Goal: Book appointment/travel/reservation

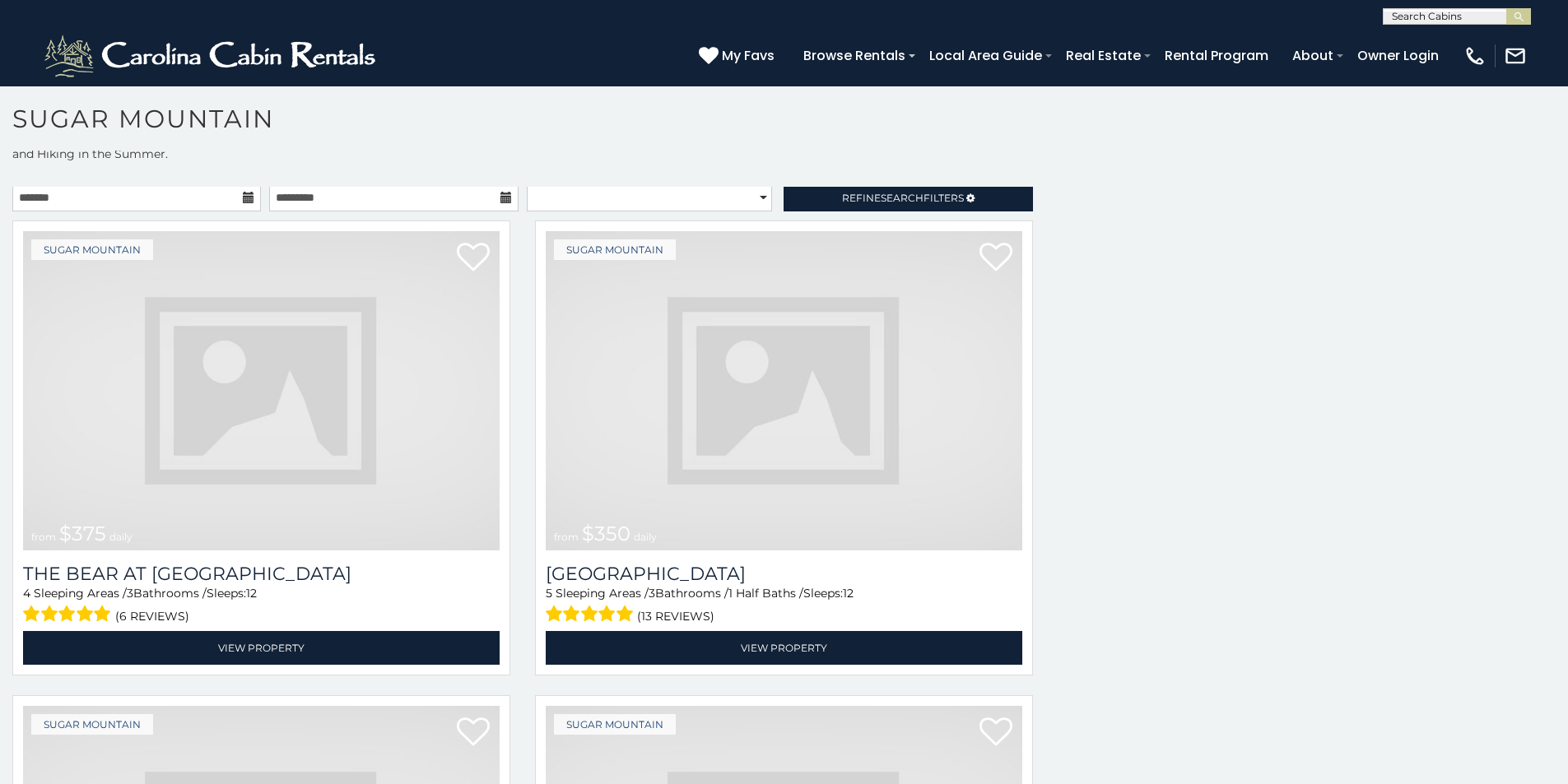
scroll to position [841, 0]
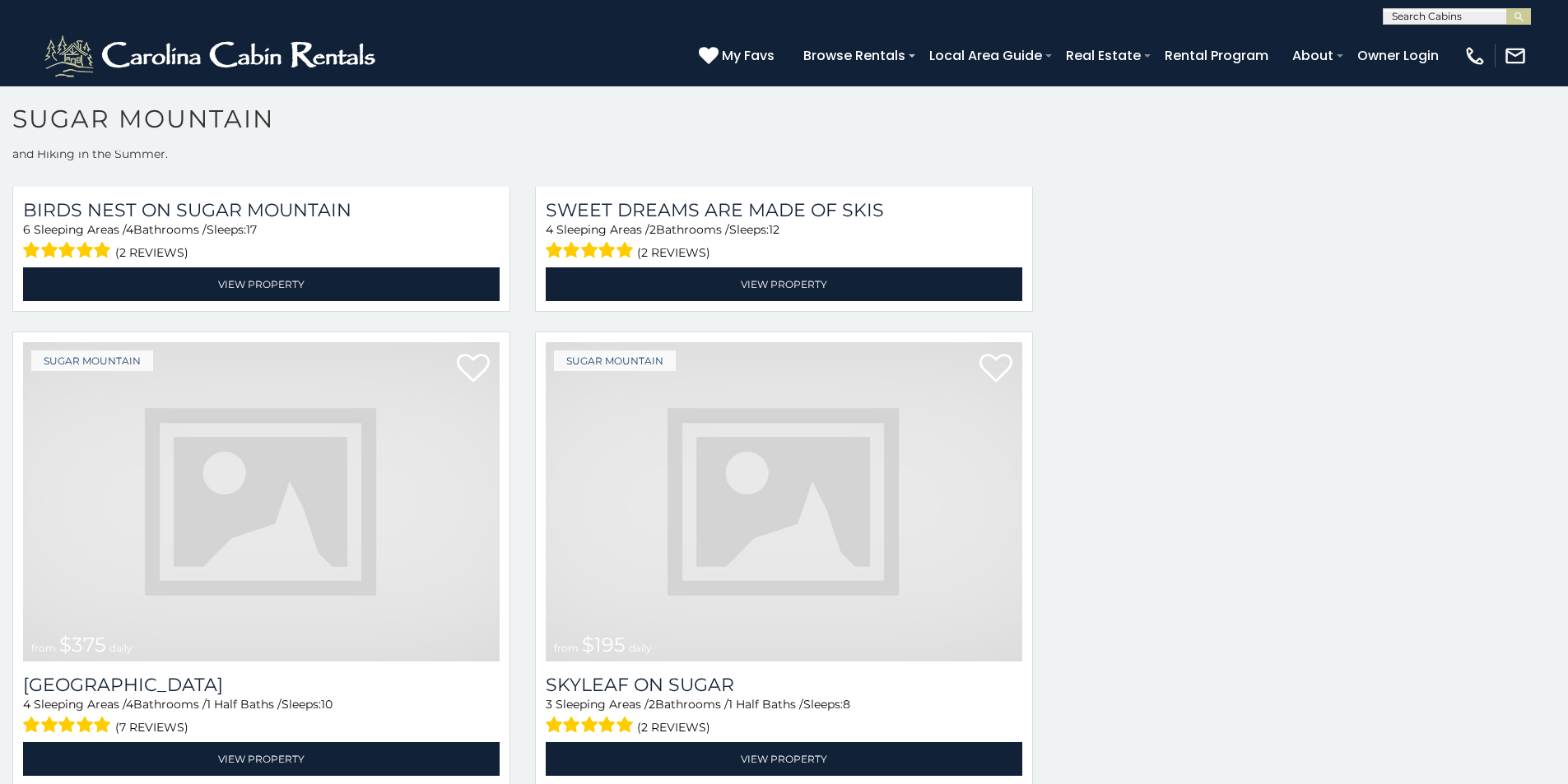
click at [672, 415] on img at bounding box center [784, 501] width 477 height 319
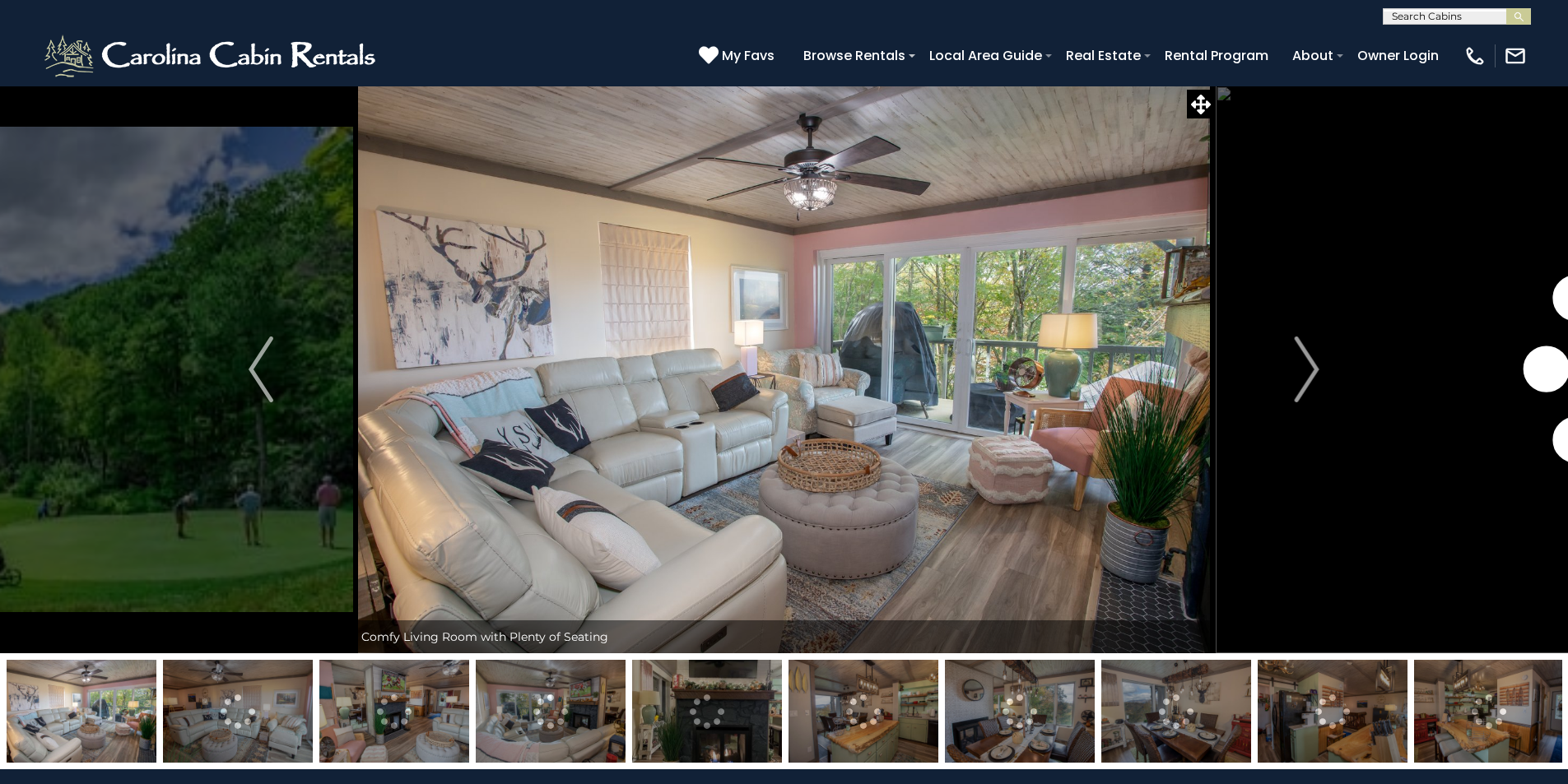
scroll to position [67, 0]
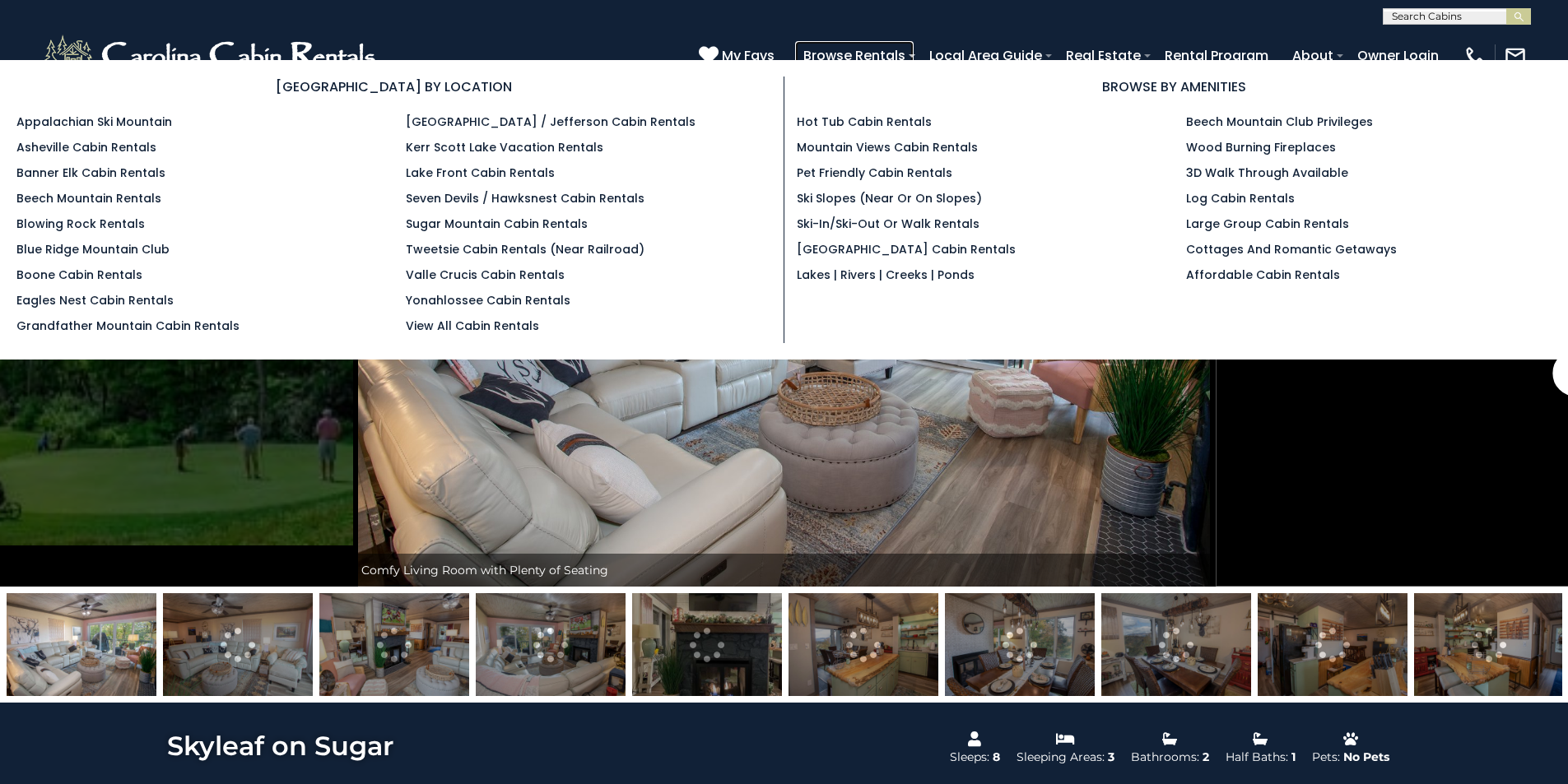
click at [914, 57] on link "Browse Rentals" at bounding box center [854, 56] width 119 height 29
